Goal: Check status: Check status

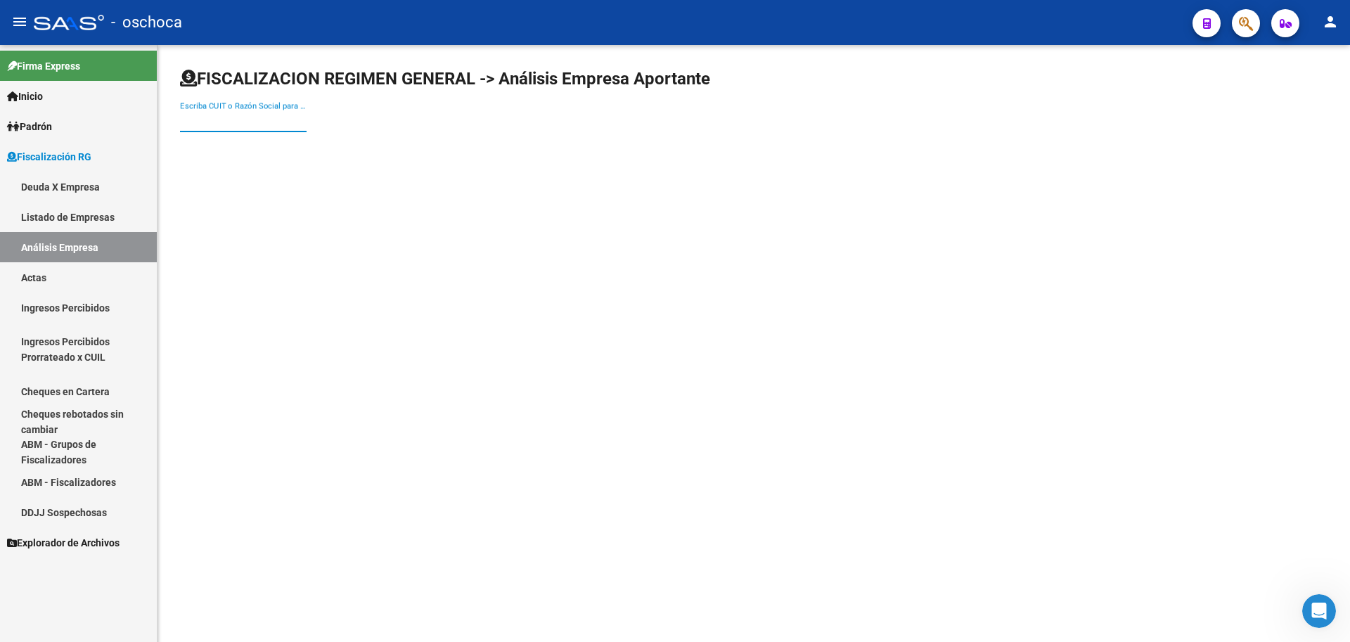
click at [208, 103] on div "Escriba CUIT o Razón Social para buscar" at bounding box center [243, 116] width 127 height 30
click at [200, 124] on input "Escriba CUIT o Razón Social para buscar" at bounding box center [243, 121] width 127 height 13
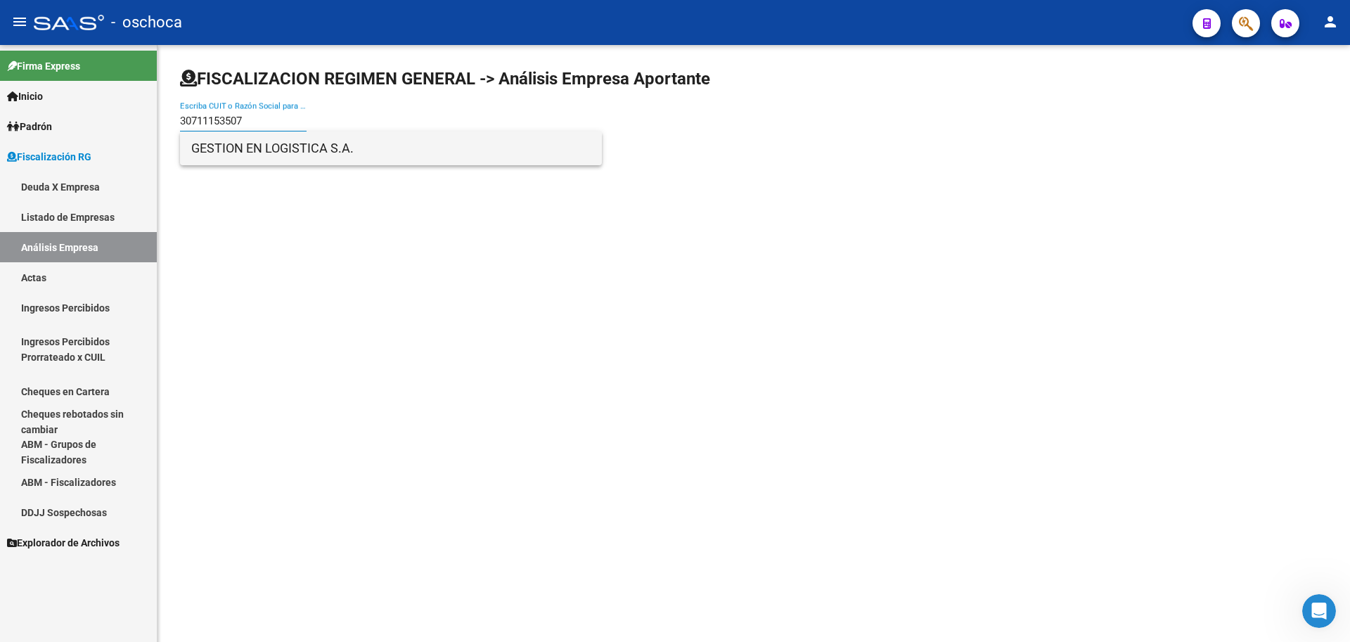
type input "30711153507"
click at [236, 143] on span "GESTION EN LOGISTICA S.A." at bounding box center [390, 148] width 399 height 34
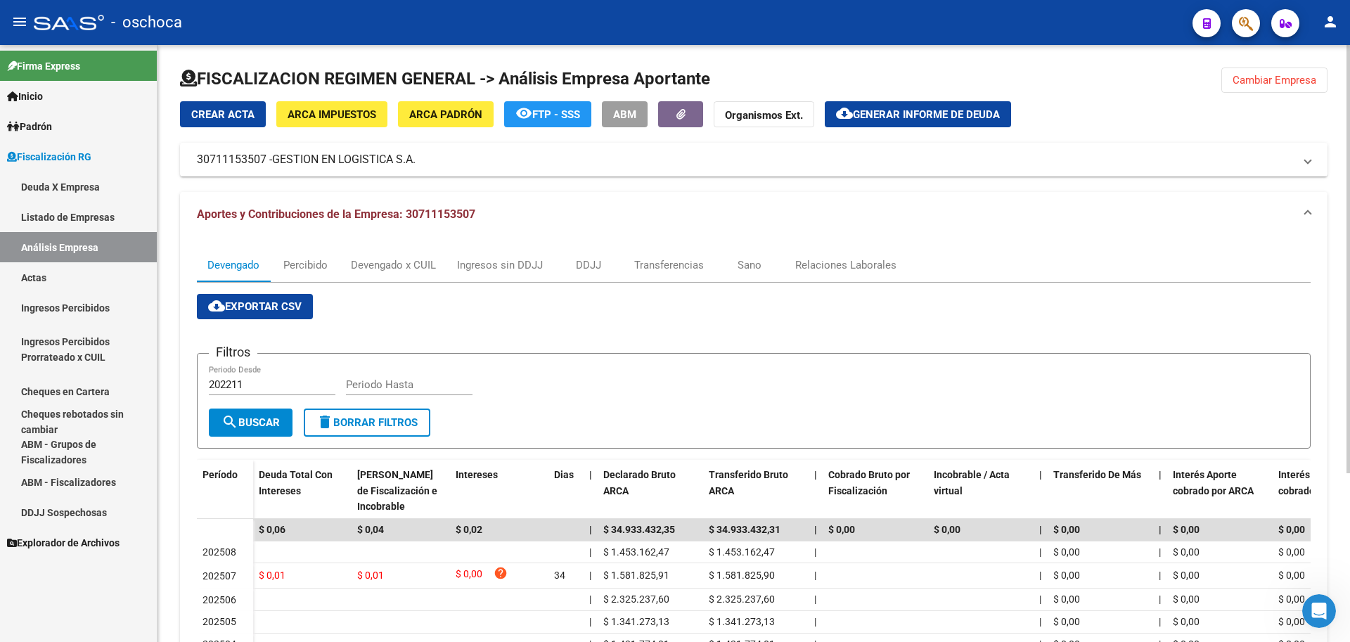
click at [1288, 81] on span "Cambiar Empresa" at bounding box center [1274, 80] width 84 height 13
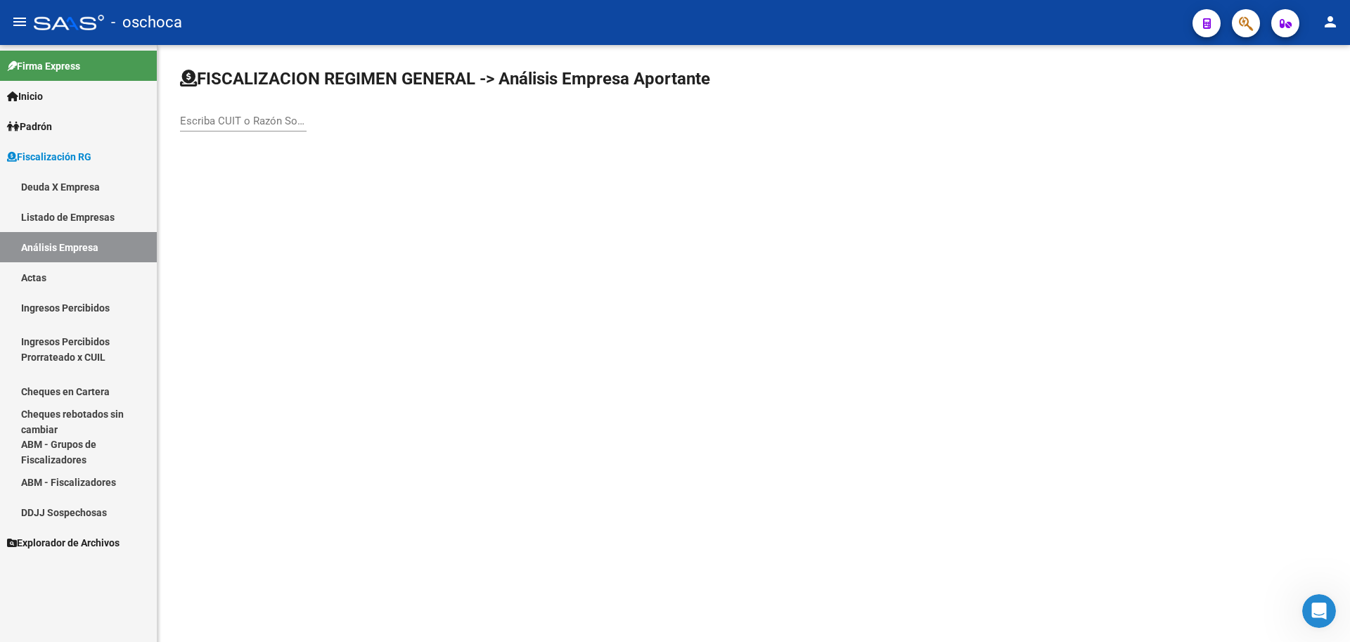
click at [153, 118] on link "Padrón" at bounding box center [78, 126] width 157 height 30
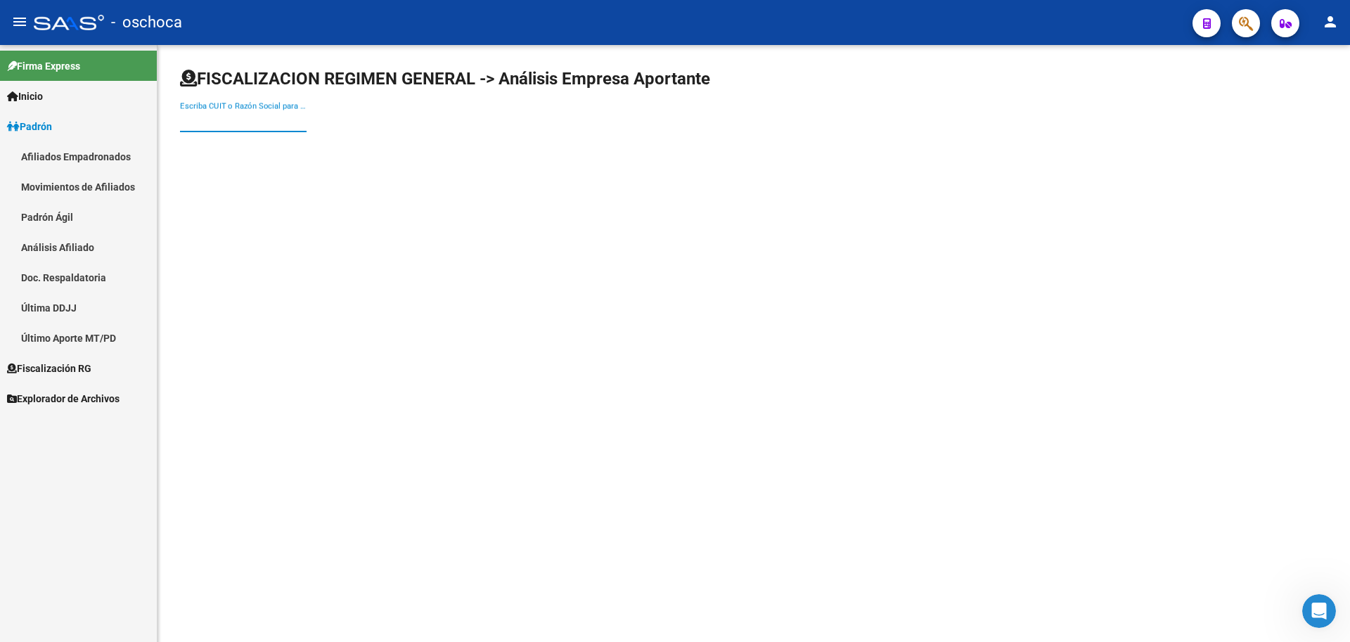
click at [180, 117] on input "Escriba CUIT o Razón Social para buscar" at bounding box center [243, 121] width 127 height 13
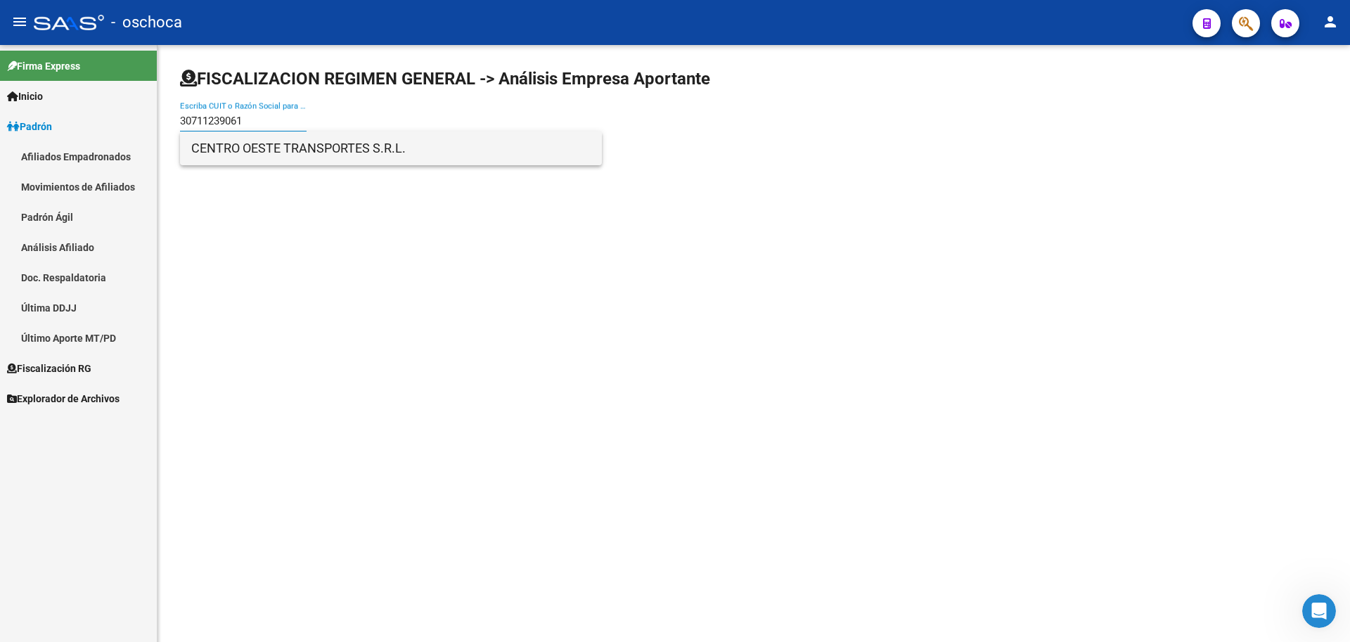
type input "30711239061"
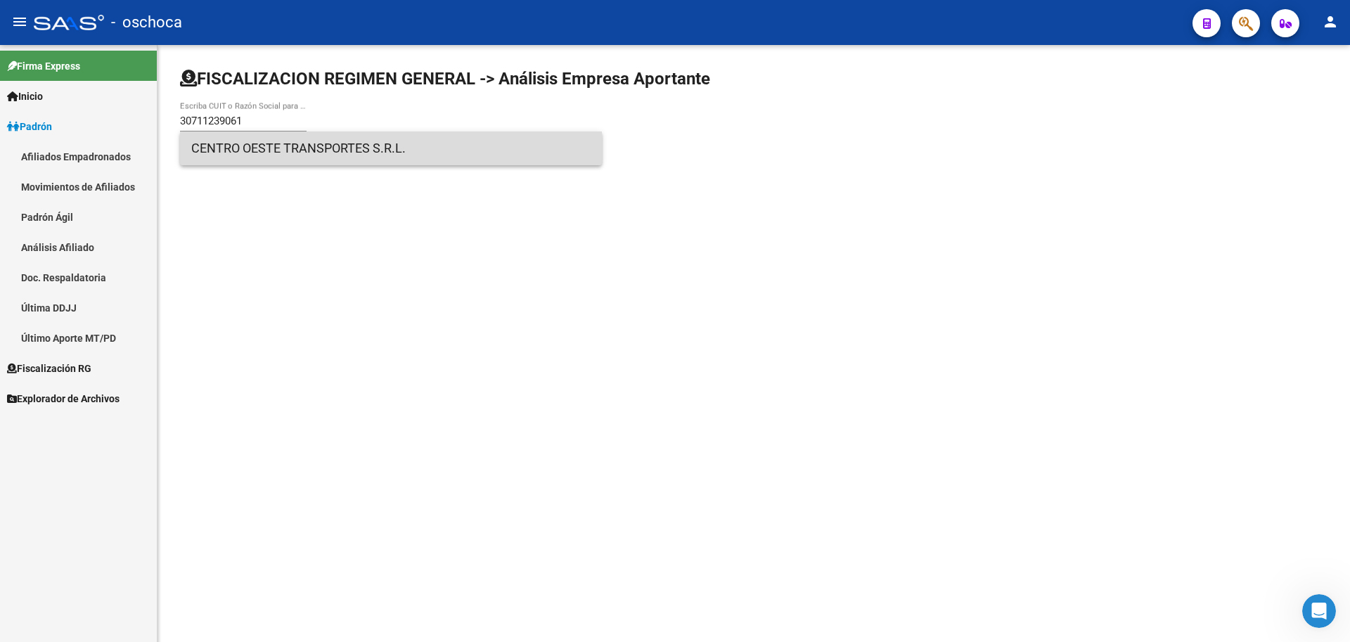
click at [228, 146] on span "CENTRO OESTE TRANSPORTES S.R.L." at bounding box center [390, 148] width 399 height 34
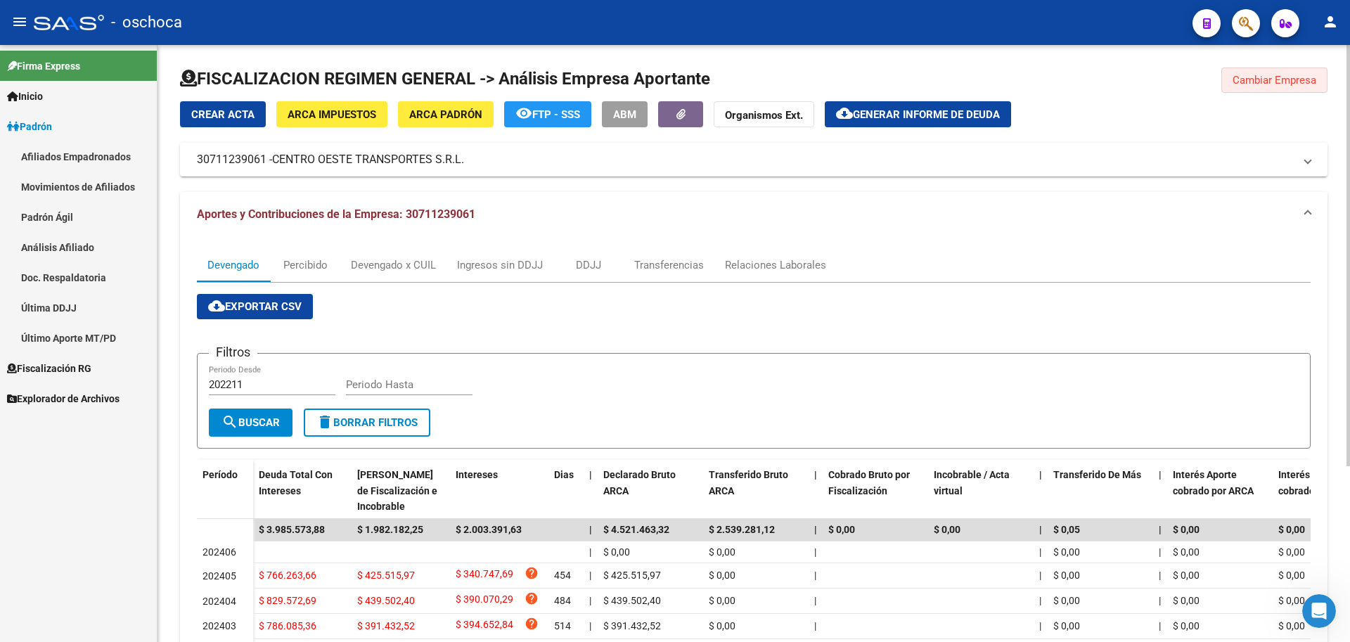
click at [1273, 91] on button "Cambiar Empresa" at bounding box center [1274, 79] width 106 height 25
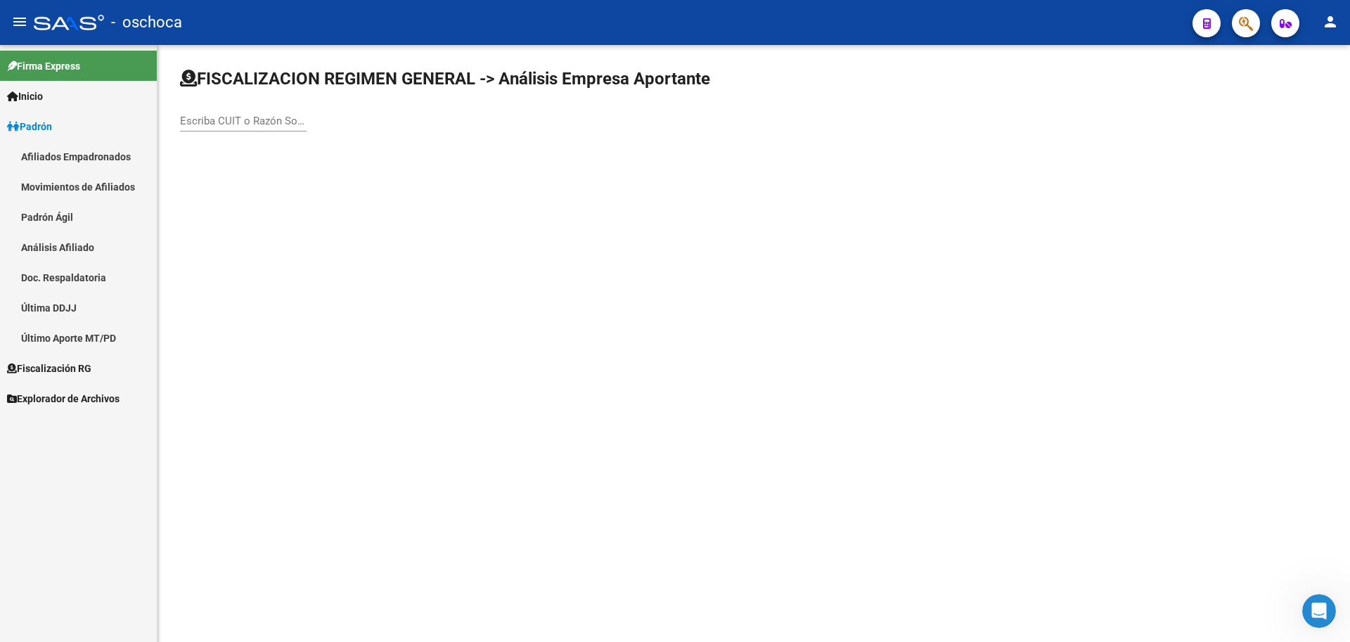
click at [195, 122] on input "Escriba CUIT o Razón Social para buscar" at bounding box center [243, 121] width 127 height 13
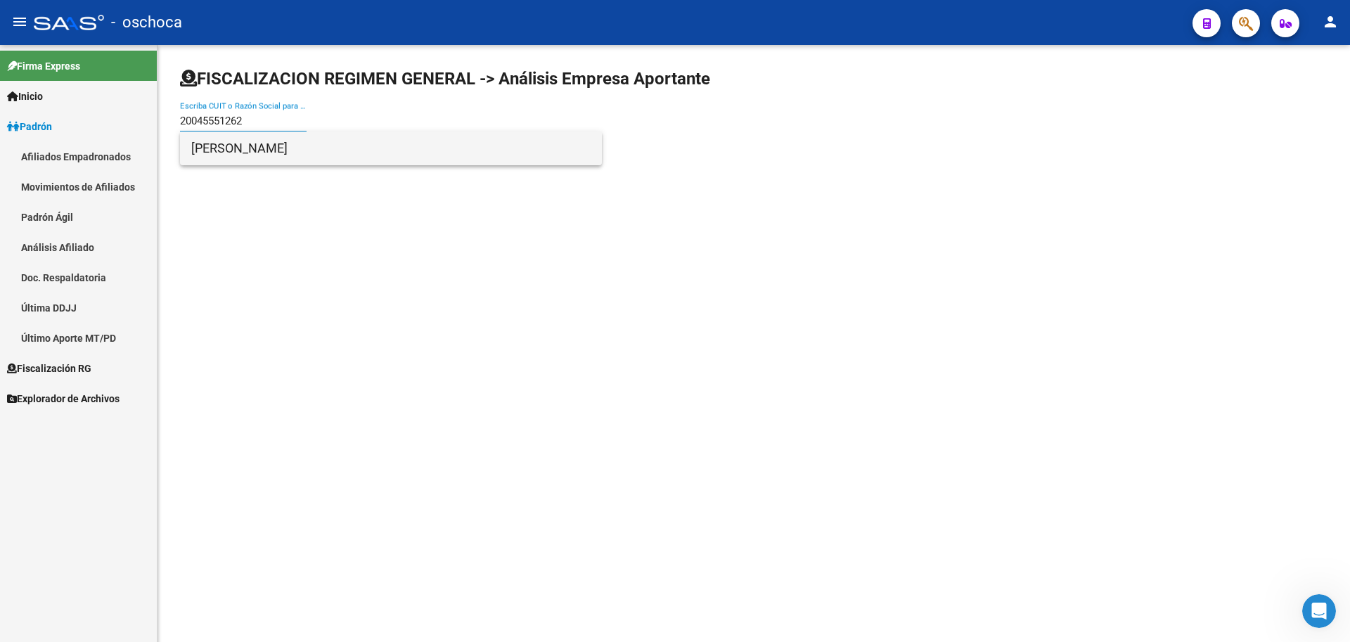
type input "20045551262"
click at [270, 149] on span "[PERSON_NAME]" at bounding box center [390, 148] width 399 height 34
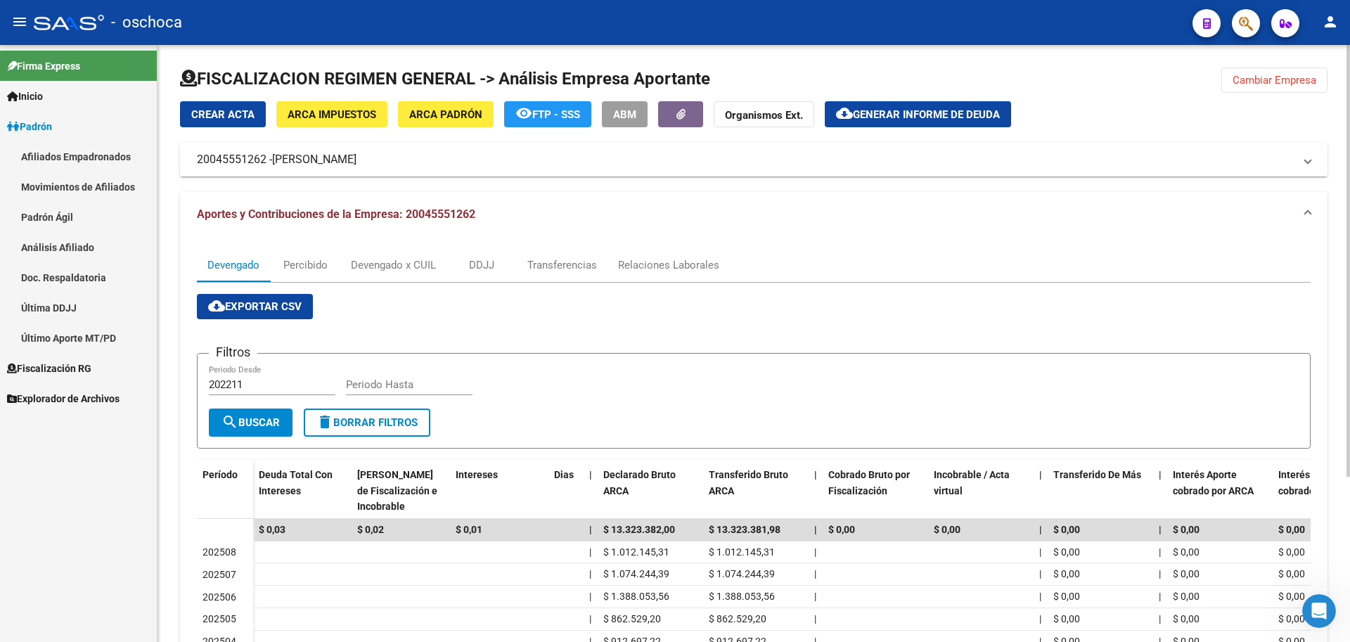
click at [1293, 77] on span "Cambiar Empresa" at bounding box center [1274, 80] width 84 height 13
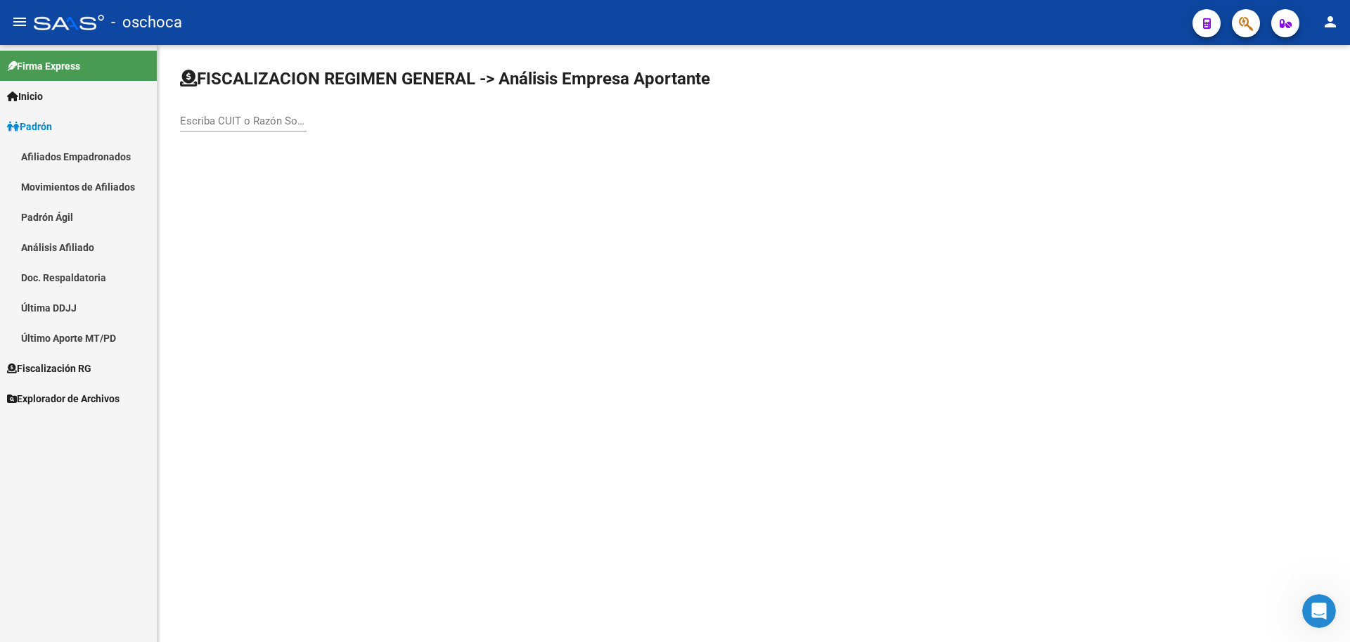
click at [183, 124] on input "Escriba CUIT o Razón Social para buscar" at bounding box center [243, 121] width 127 height 13
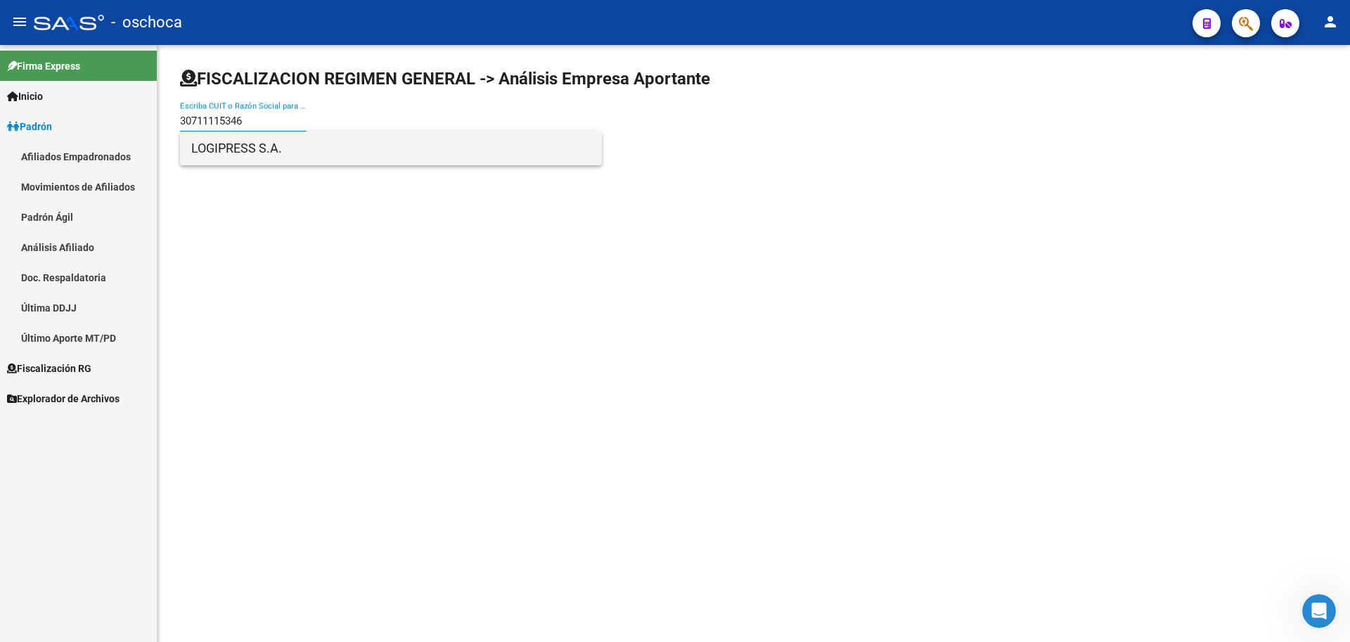
type input "30711115346"
click at [292, 158] on span "LOGIPRESS S.A." at bounding box center [390, 148] width 399 height 34
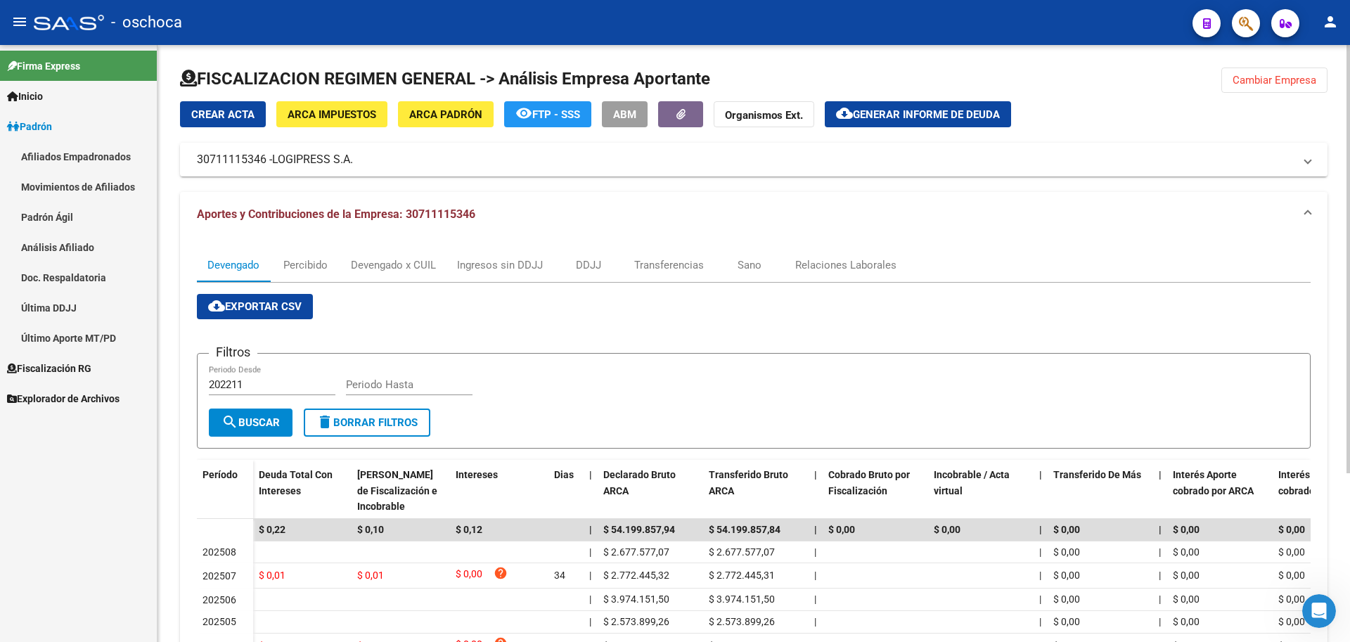
click at [1258, 75] on span "Cambiar Empresa" at bounding box center [1274, 80] width 84 height 13
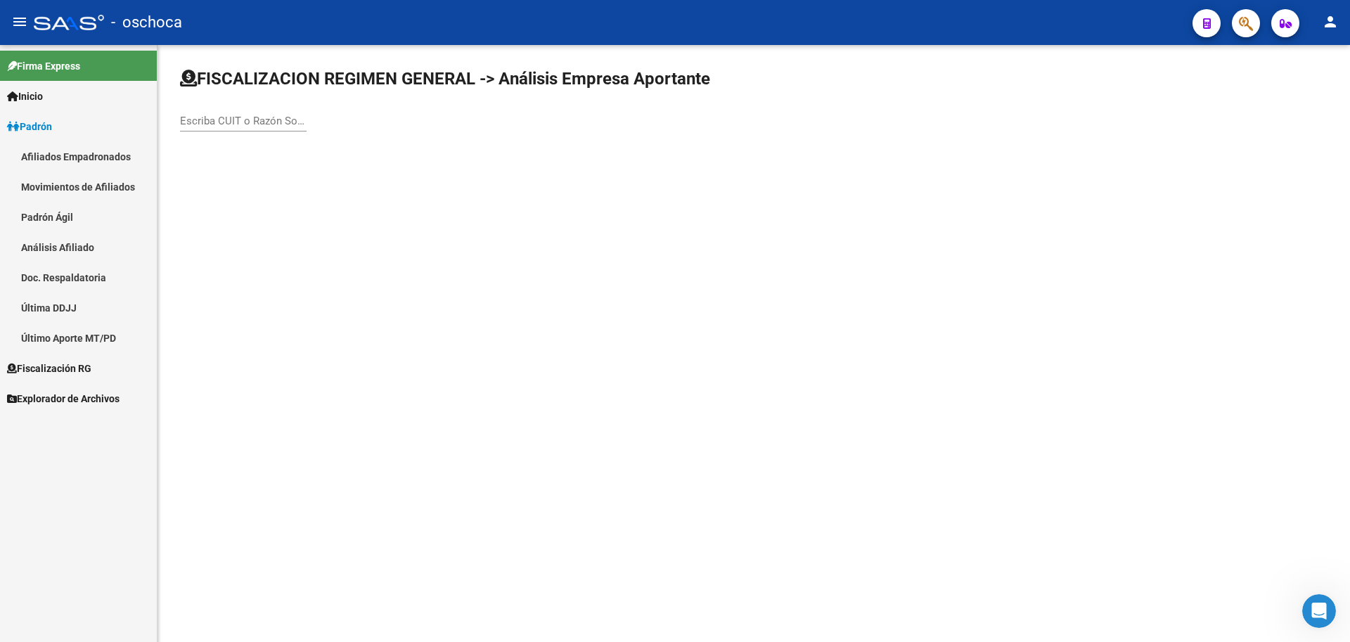
click at [193, 112] on div "Escriba CUIT o Razón Social para buscar" at bounding box center [243, 116] width 127 height 30
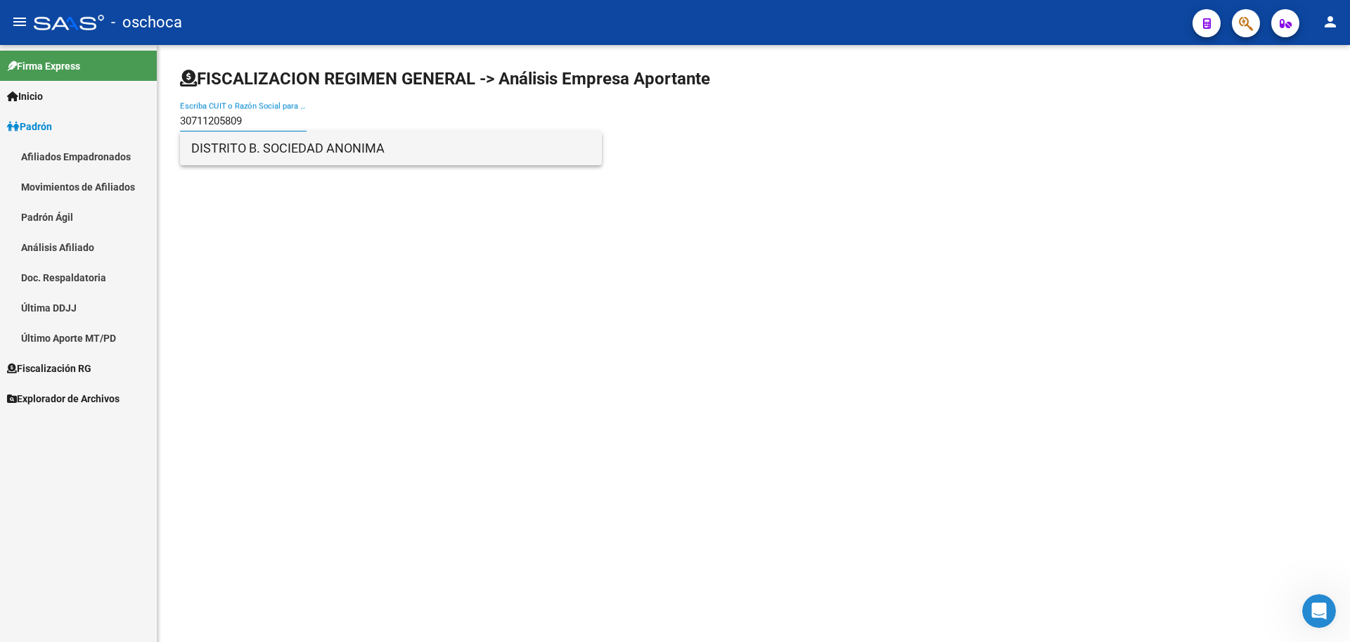
type input "30711205809"
click at [232, 143] on span "DISTRITO B. SOCIEDAD ANONIMA" at bounding box center [390, 148] width 399 height 34
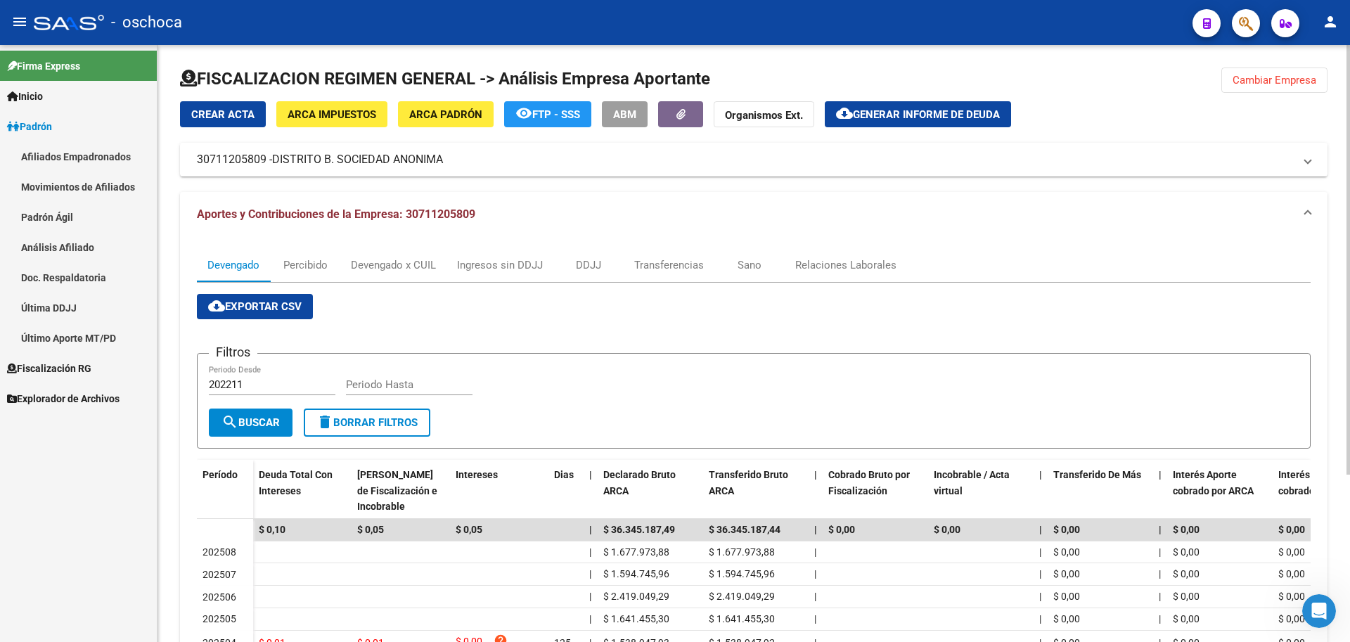
click at [1268, 80] on span "Cambiar Empresa" at bounding box center [1274, 80] width 84 height 13
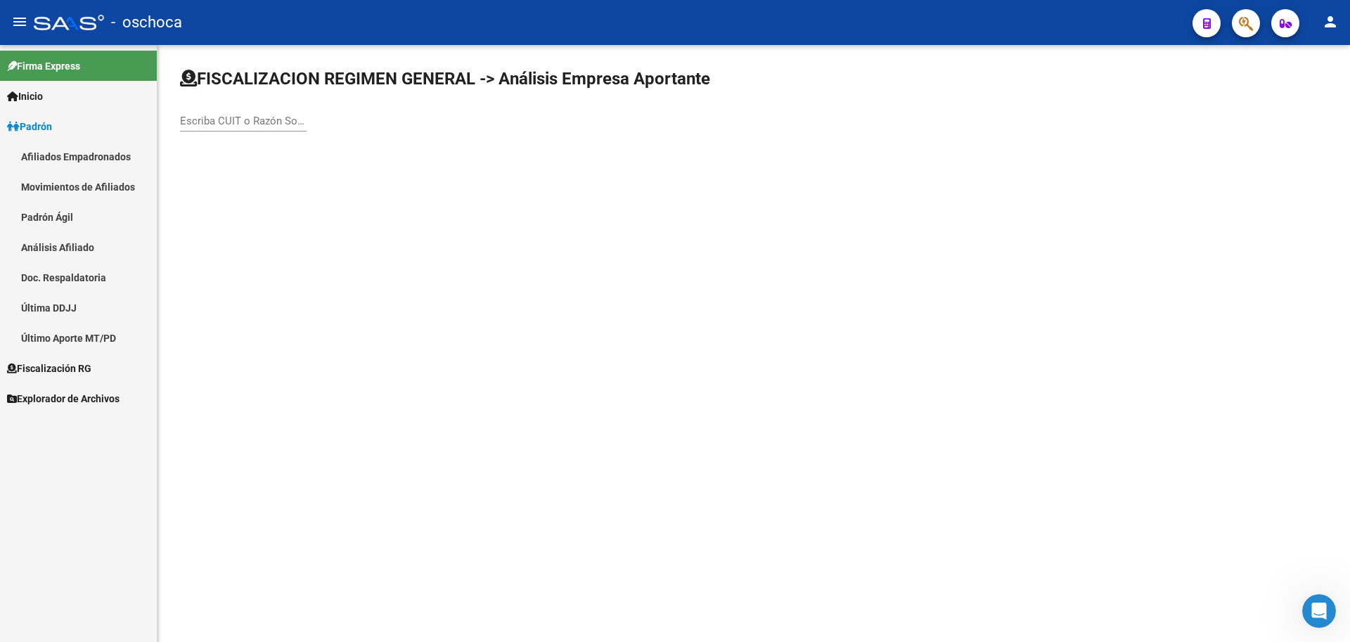
drag, startPoint x: 197, startPoint y: 110, endPoint x: 220, endPoint y: 145, distance: 42.1
click at [203, 115] on div "Escriba CUIT o Razón Social para buscar" at bounding box center [243, 116] width 127 height 30
type input "30711187290"
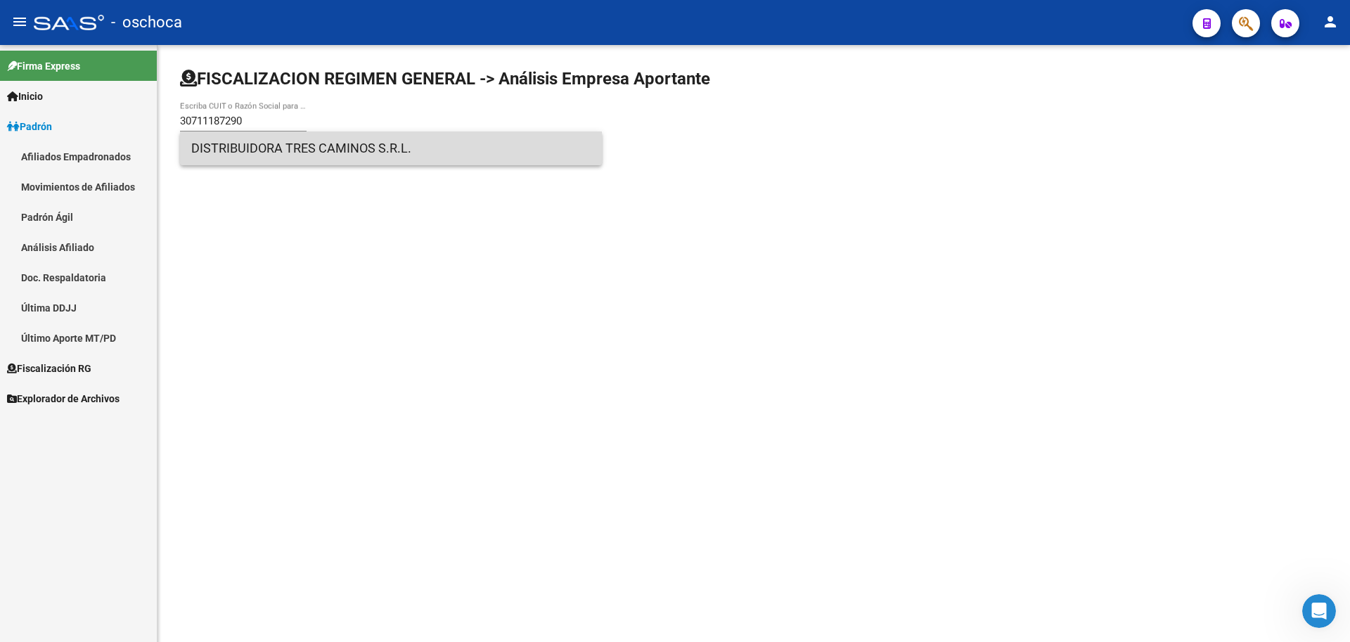
click at [349, 148] on span "DISTRIBUIDORA TRES CAMINOS S.R.L." at bounding box center [390, 148] width 399 height 34
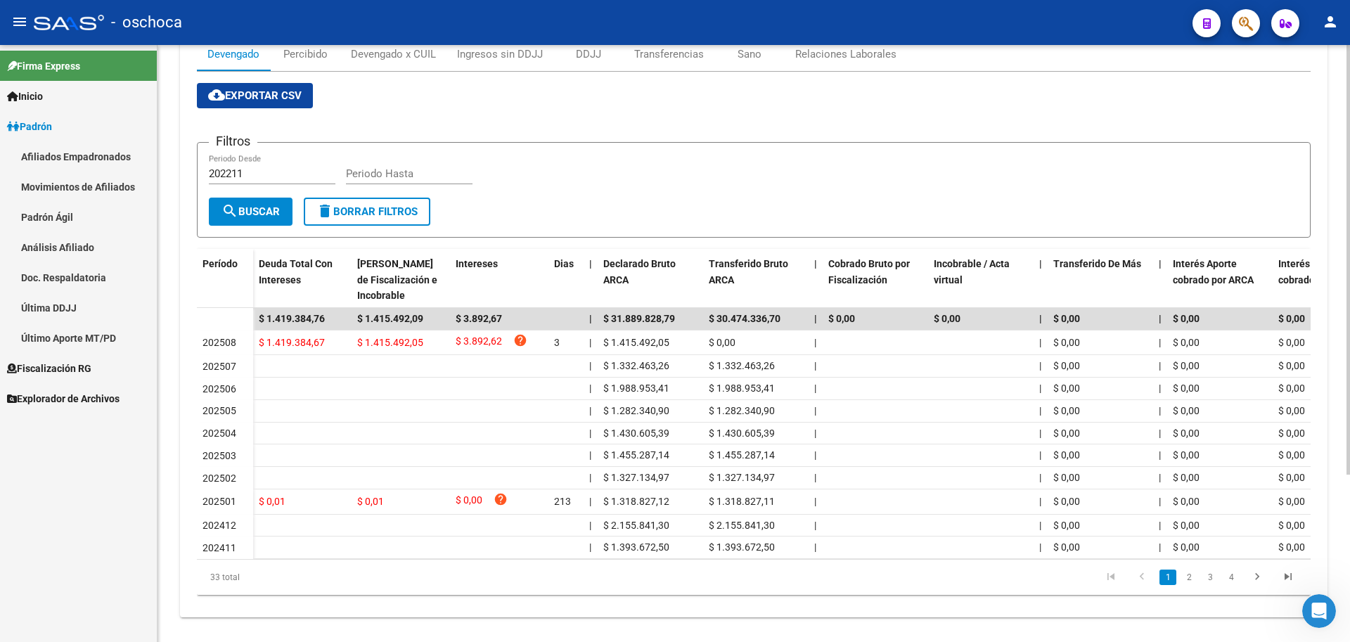
scroll to position [70, 0]
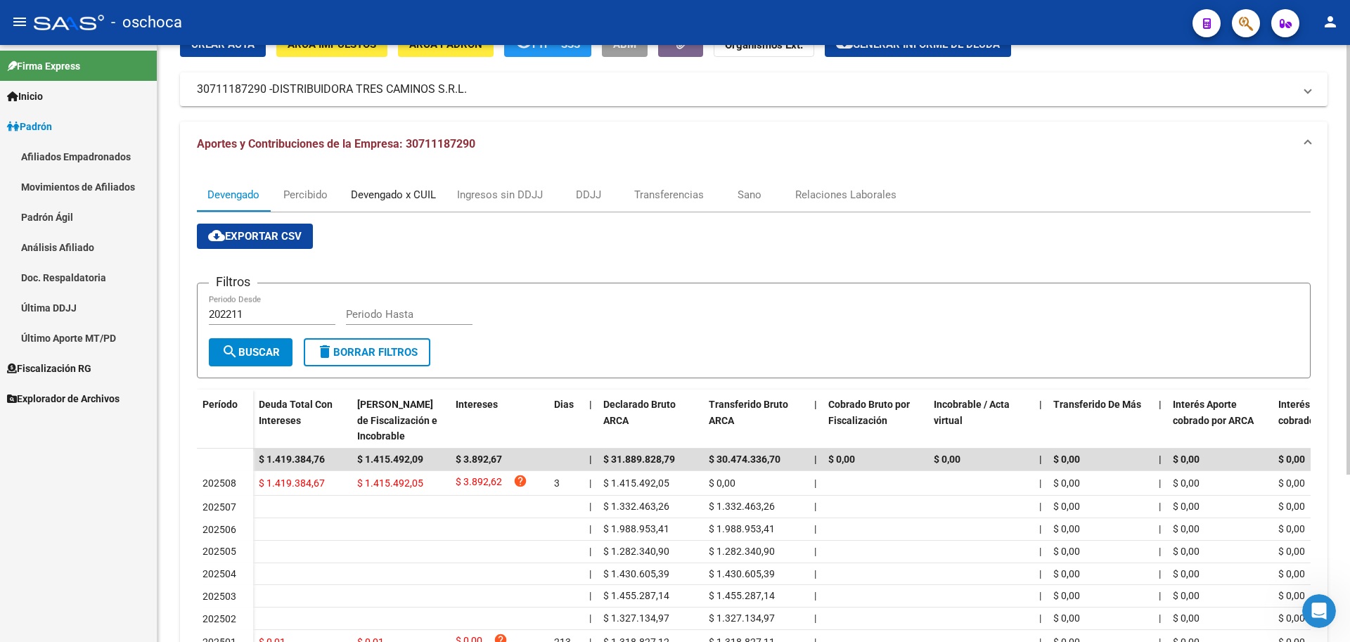
click at [377, 195] on div "Devengado x CUIL" at bounding box center [393, 194] width 85 height 15
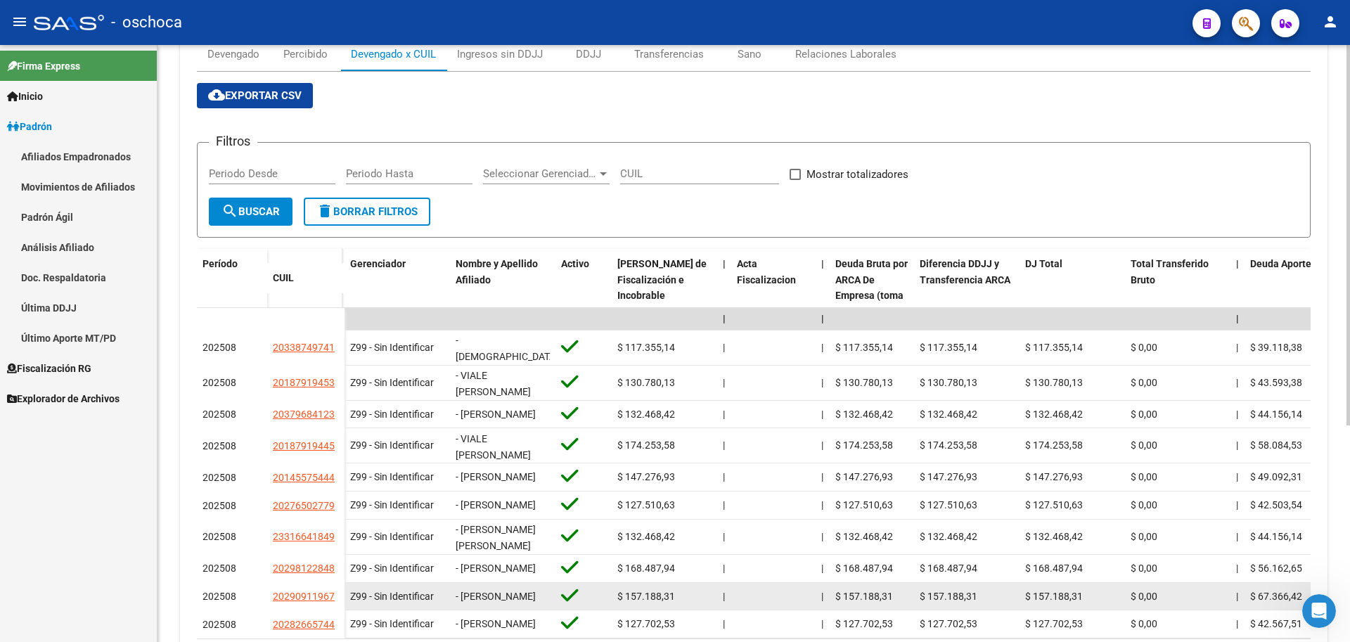
scroll to position [281, 0]
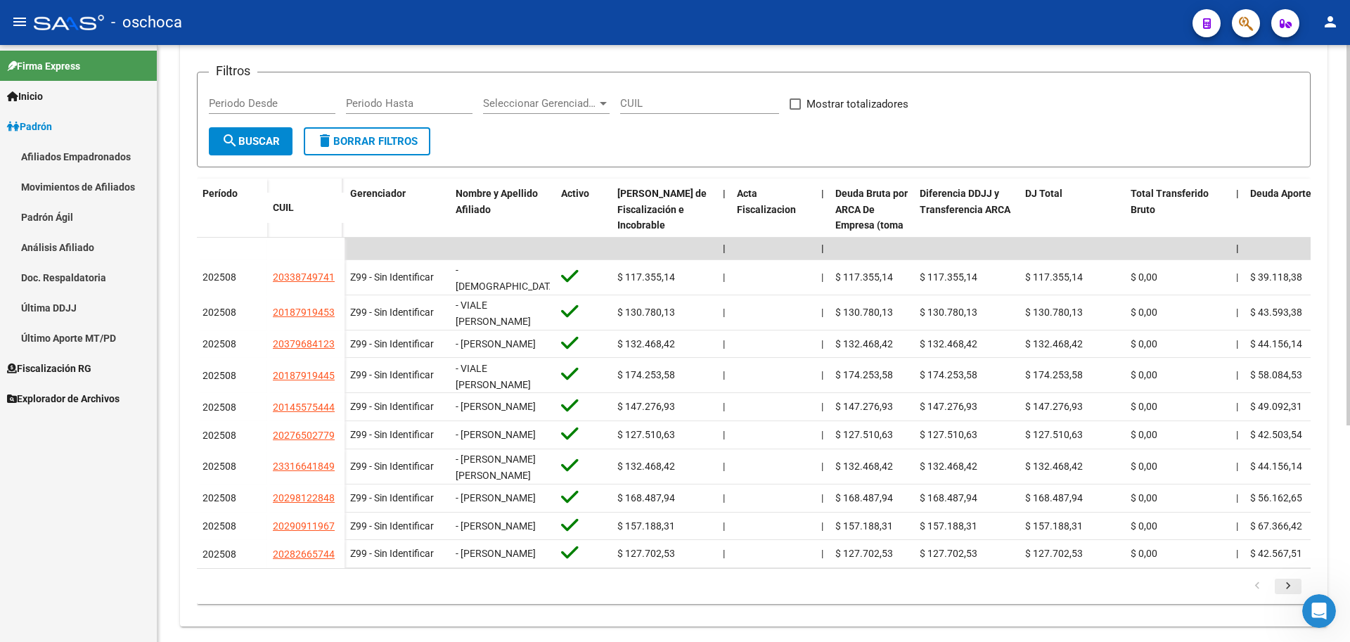
click at [1286, 596] on icon "go to next page" at bounding box center [1288, 587] width 18 height 17
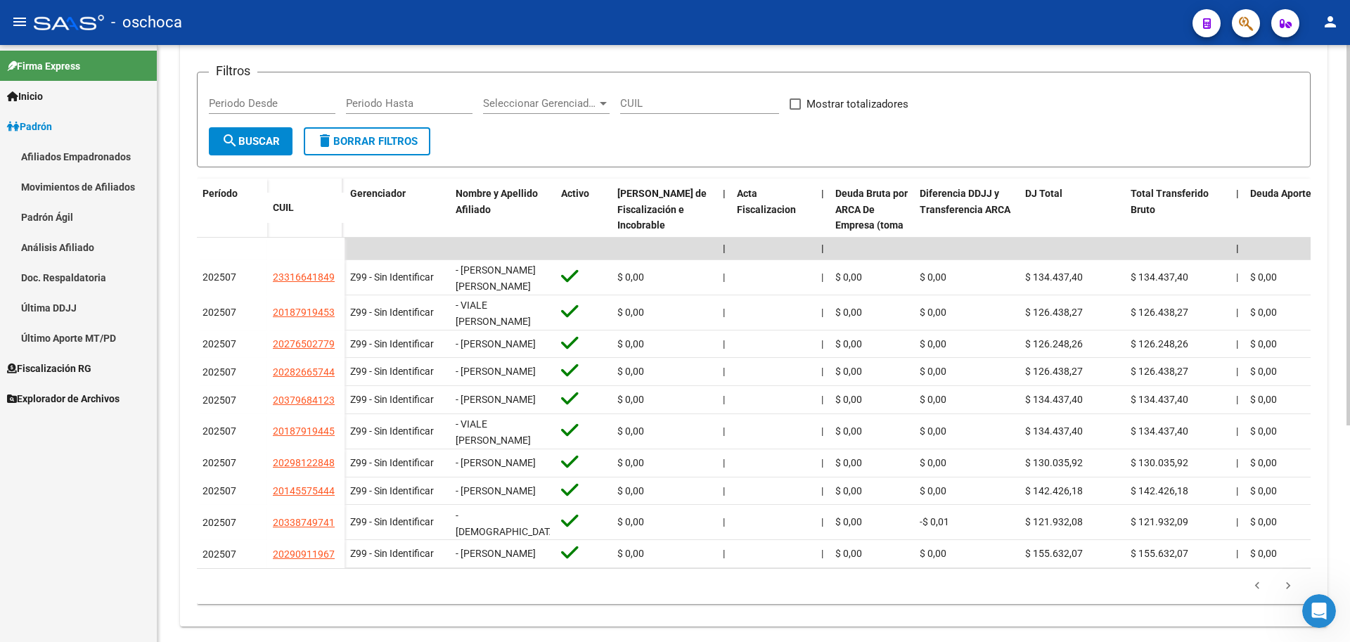
scroll to position [340, 0]
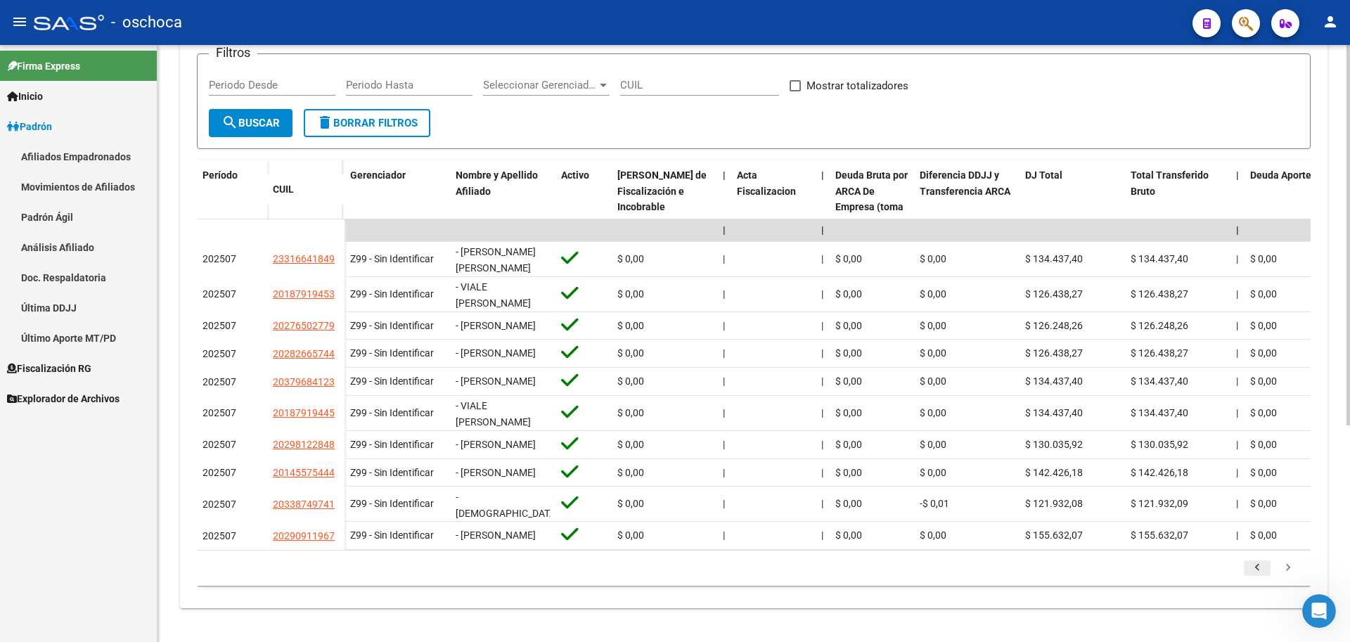
click at [1260, 567] on icon "go to previous page" at bounding box center [1257, 569] width 18 height 17
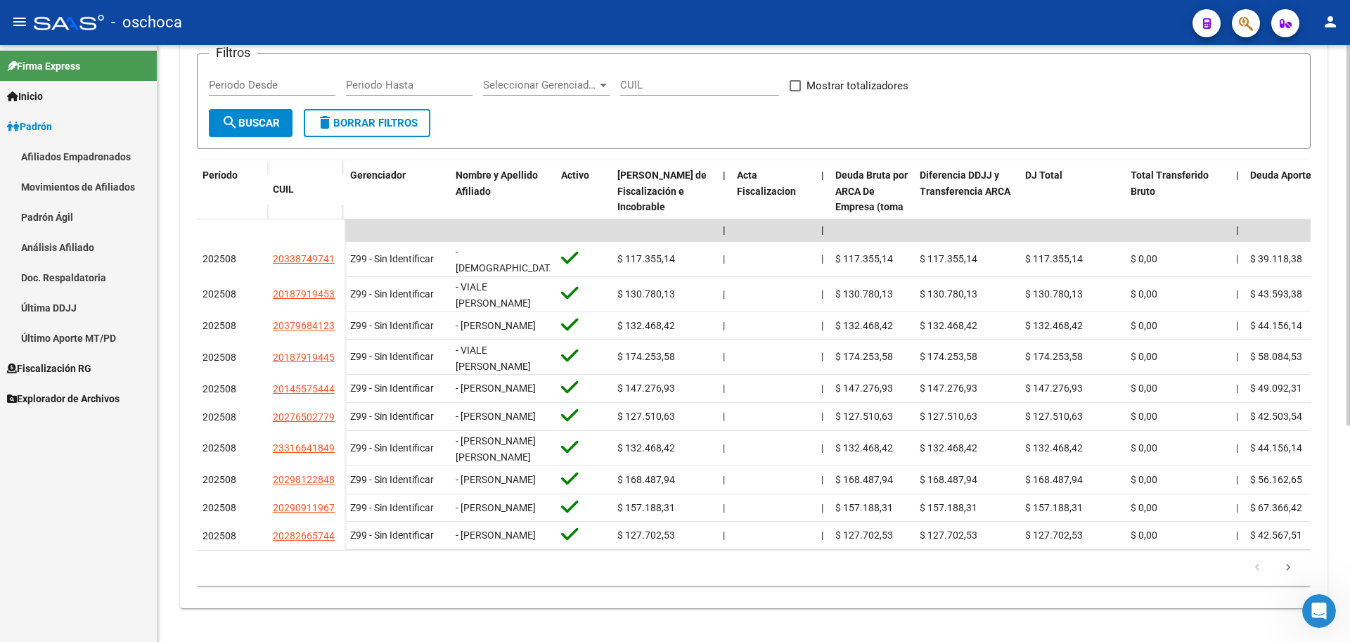
click at [1260, 568] on icon "go to previous page" at bounding box center [1257, 569] width 18 height 17
click at [1289, 571] on icon "go to next page" at bounding box center [1288, 569] width 18 height 17
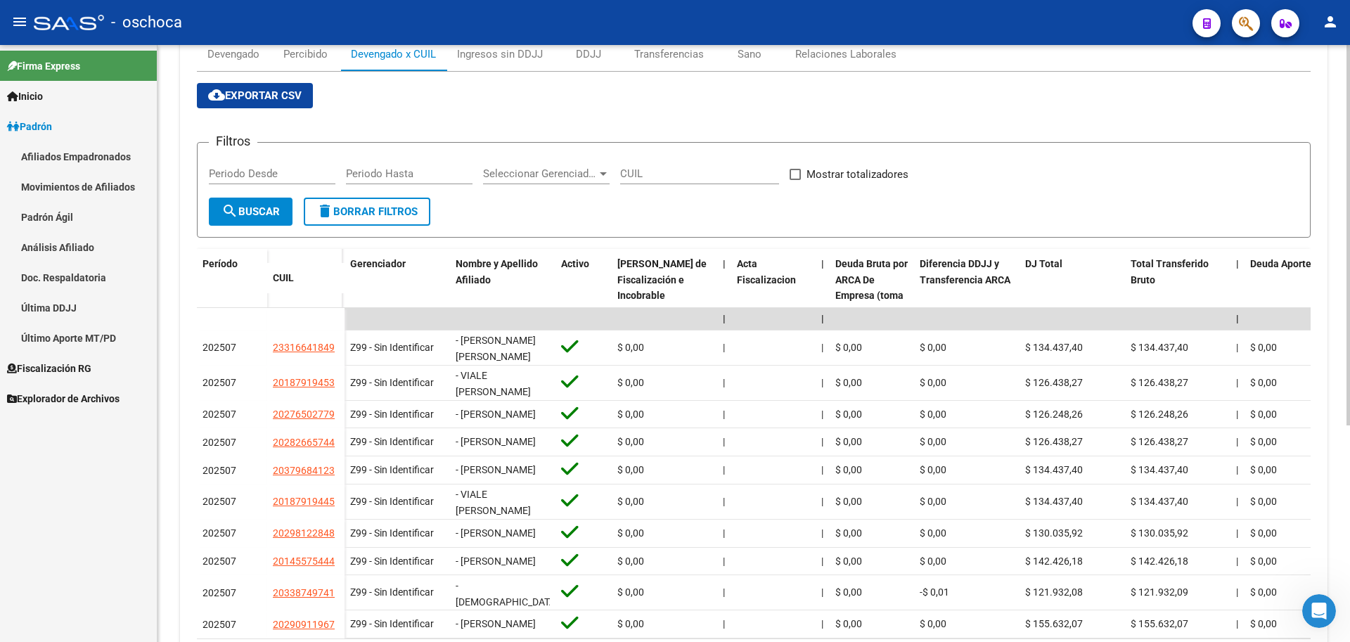
scroll to position [0, 0]
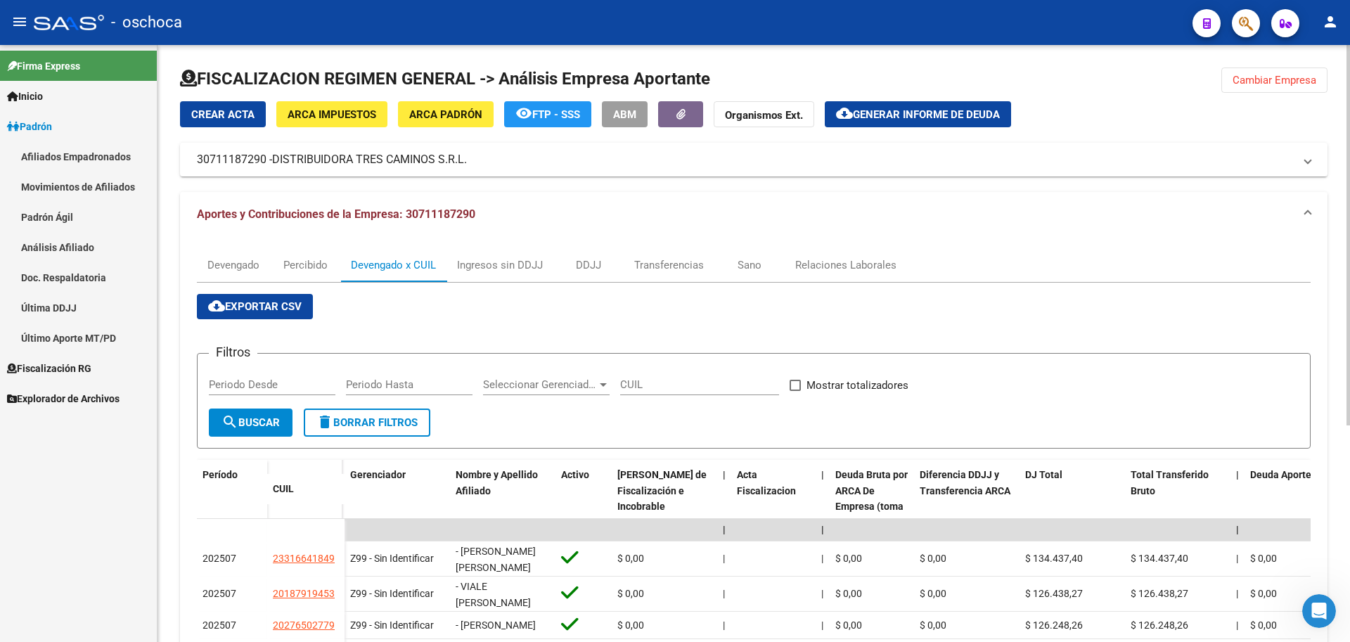
click at [1287, 81] on span "Cambiar Empresa" at bounding box center [1274, 80] width 84 height 13
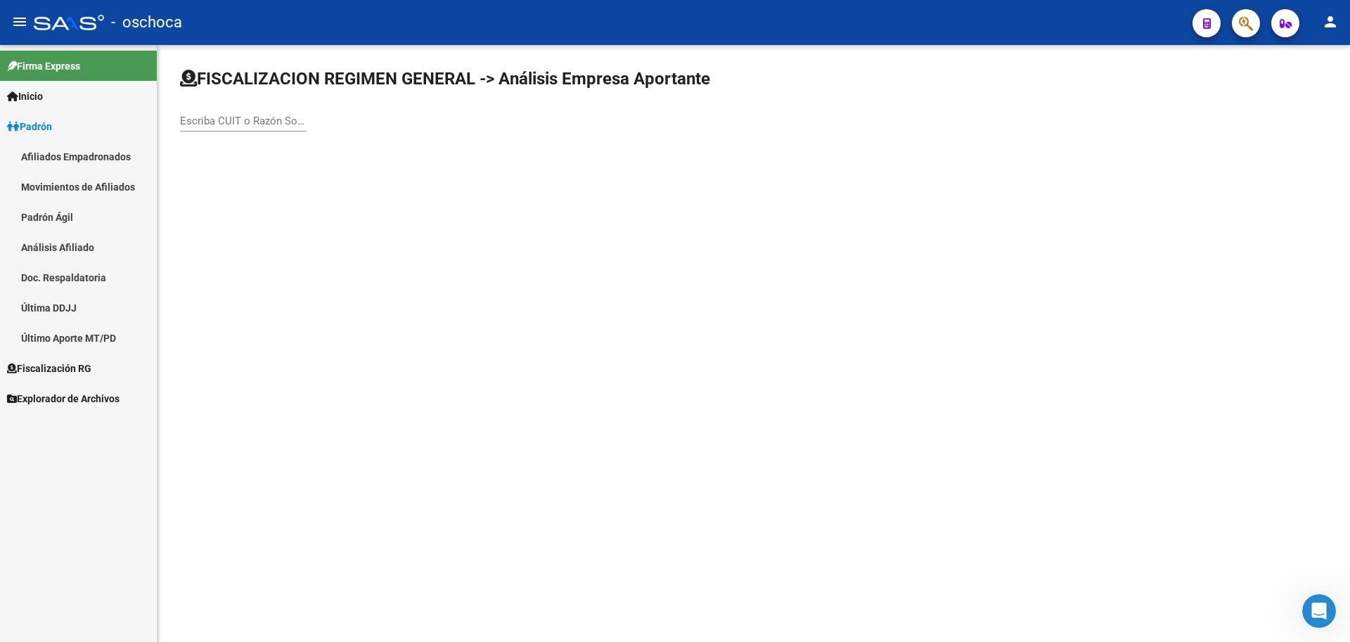
click at [193, 125] on input "Escriba CUIT o Razón Social para buscar" at bounding box center [243, 121] width 127 height 13
type input "30711366926"
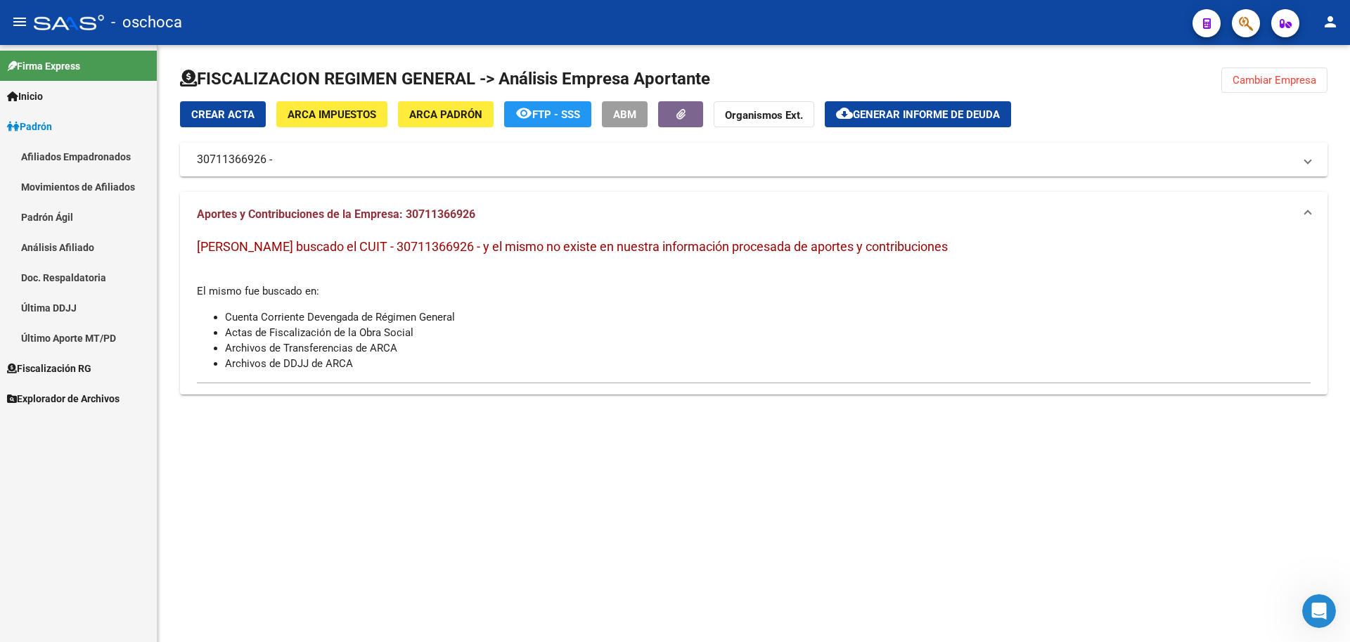
click at [1245, 79] on span "Cambiar Empresa" at bounding box center [1274, 80] width 84 height 13
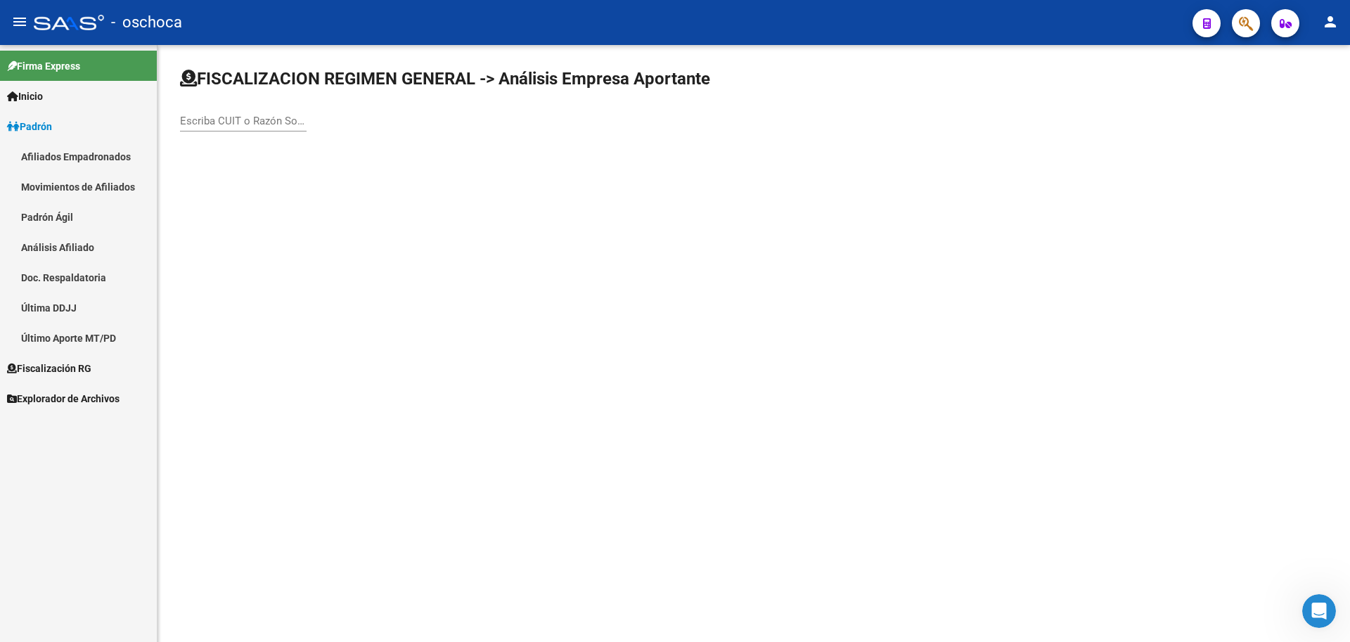
click at [188, 117] on input "Escriba CUIT o Razón Social para buscar" at bounding box center [243, 121] width 127 height 13
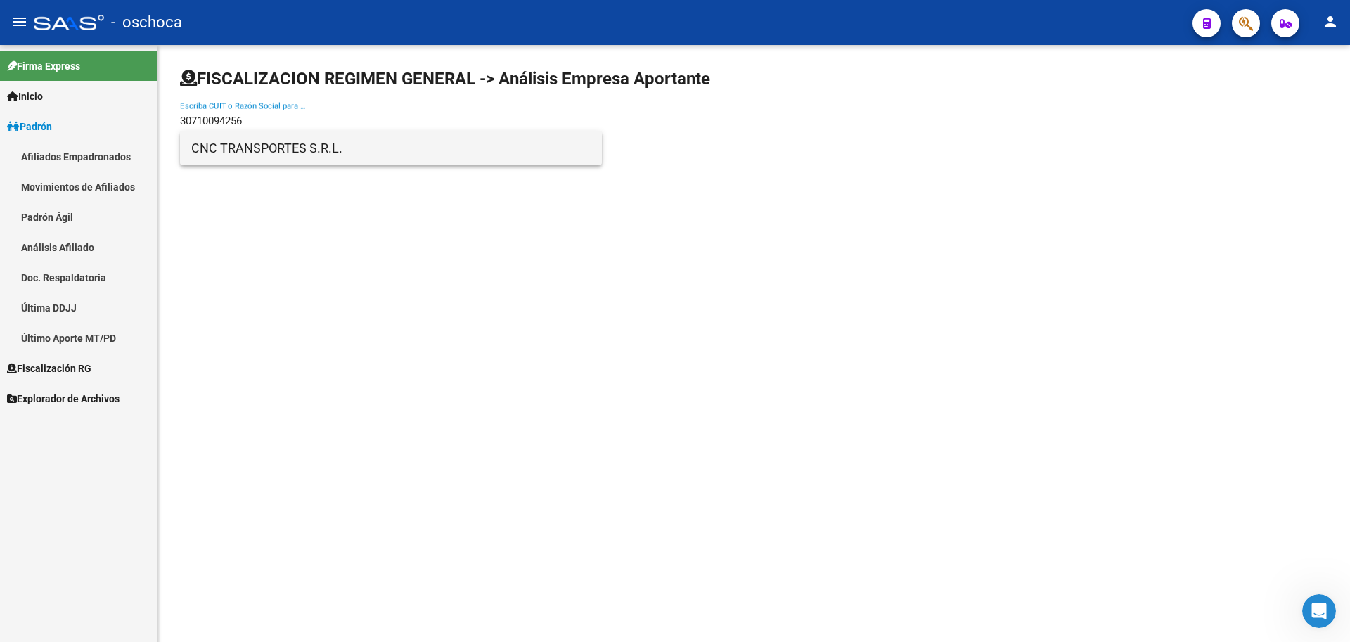
type input "30710094256"
click at [223, 155] on span "CNC TRANSPORTES S.R.L." at bounding box center [390, 148] width 399 height 34
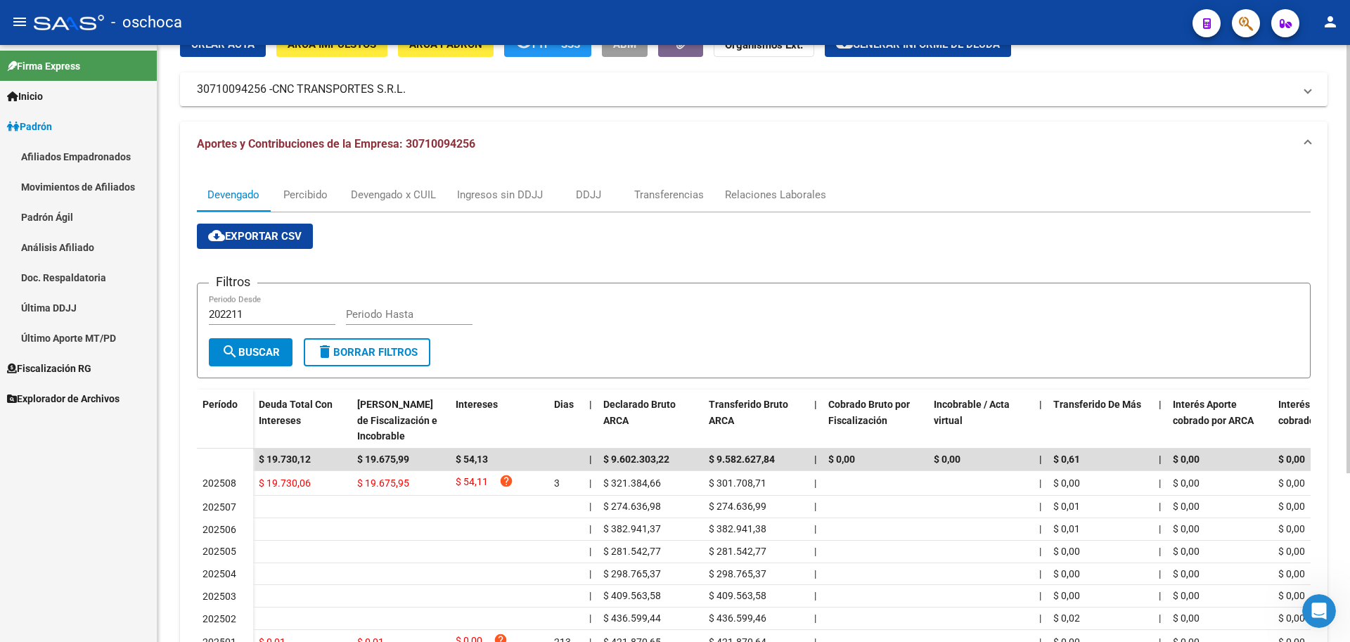
scroll to position [235, 0]
